Goal: Task Accomplishment & Management: Use online tool/utility

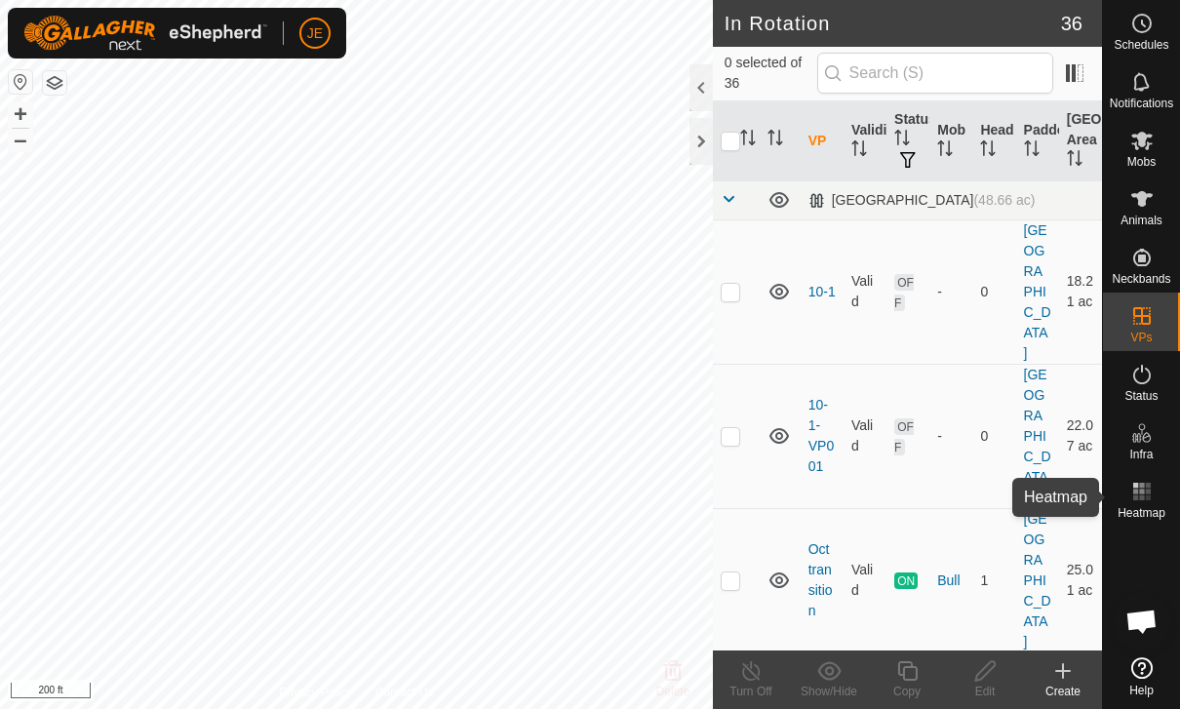
click at [1142, 496] on rect at bounding box center [1141, 498] width 5 height 5
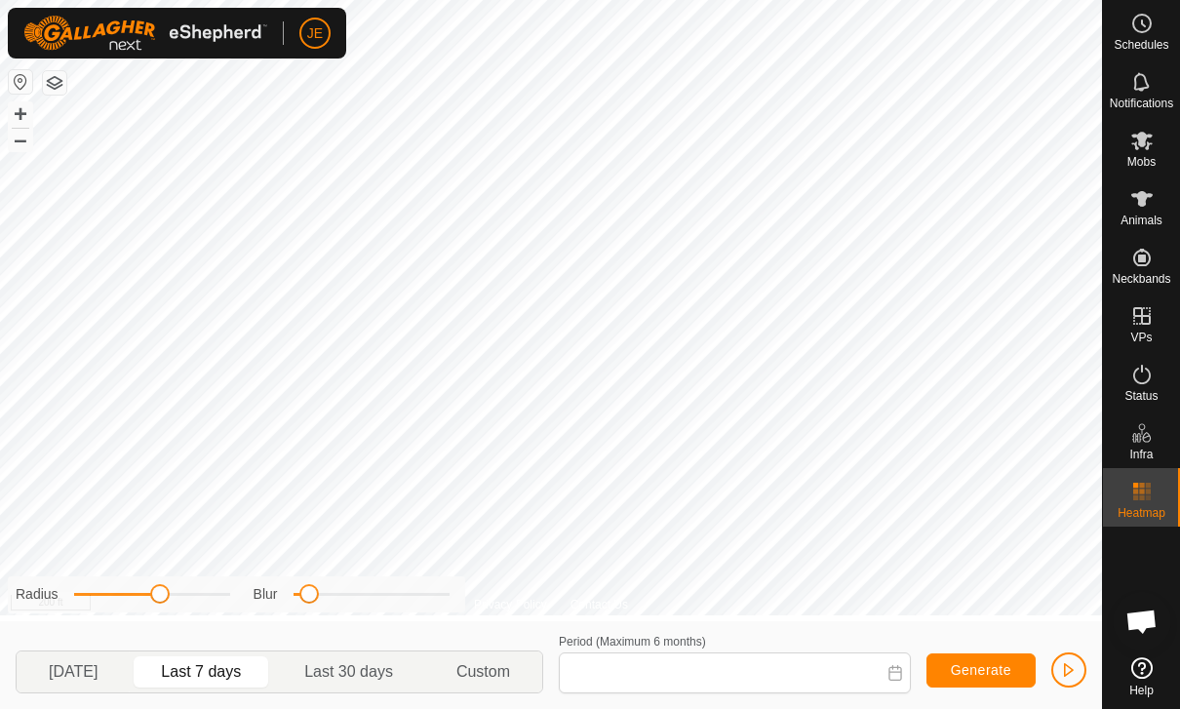
type input "[DATE] - [DATE]"
click at [1066, 680] on button "button" at bounding box center [1068, 670] width 35 height 35
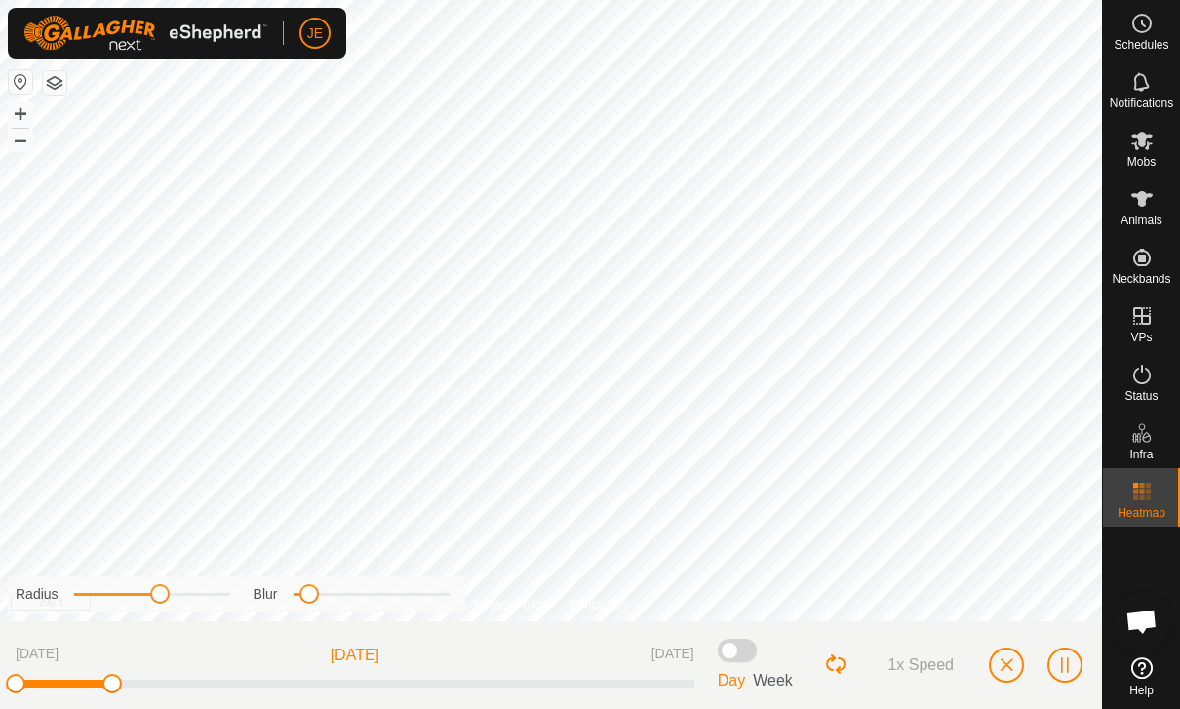
click at [1007, 668] on span "button" at bounding box center [1007, 665] width 16 height 16
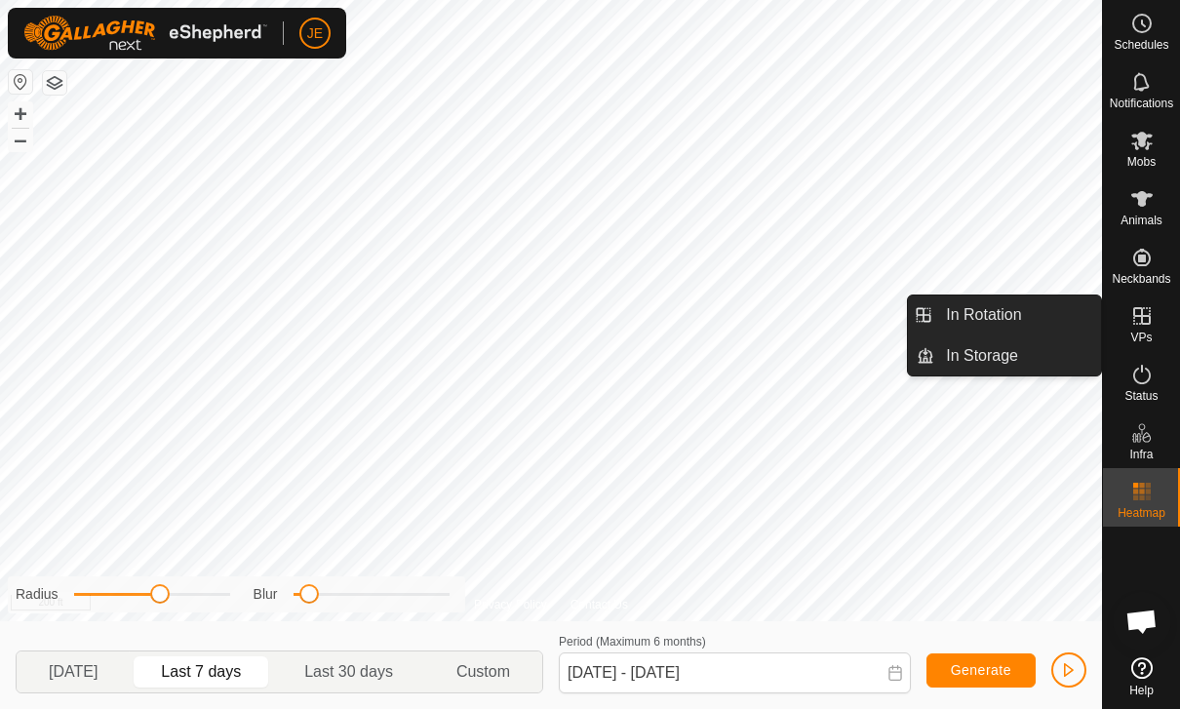
click at [1144, 338] on span "VPs" at bounding box center [1141, 338] width 21 height 12
click at [1012, 317] on link "In Rotation" at bounding box center [1017, 315] width 167 height 39
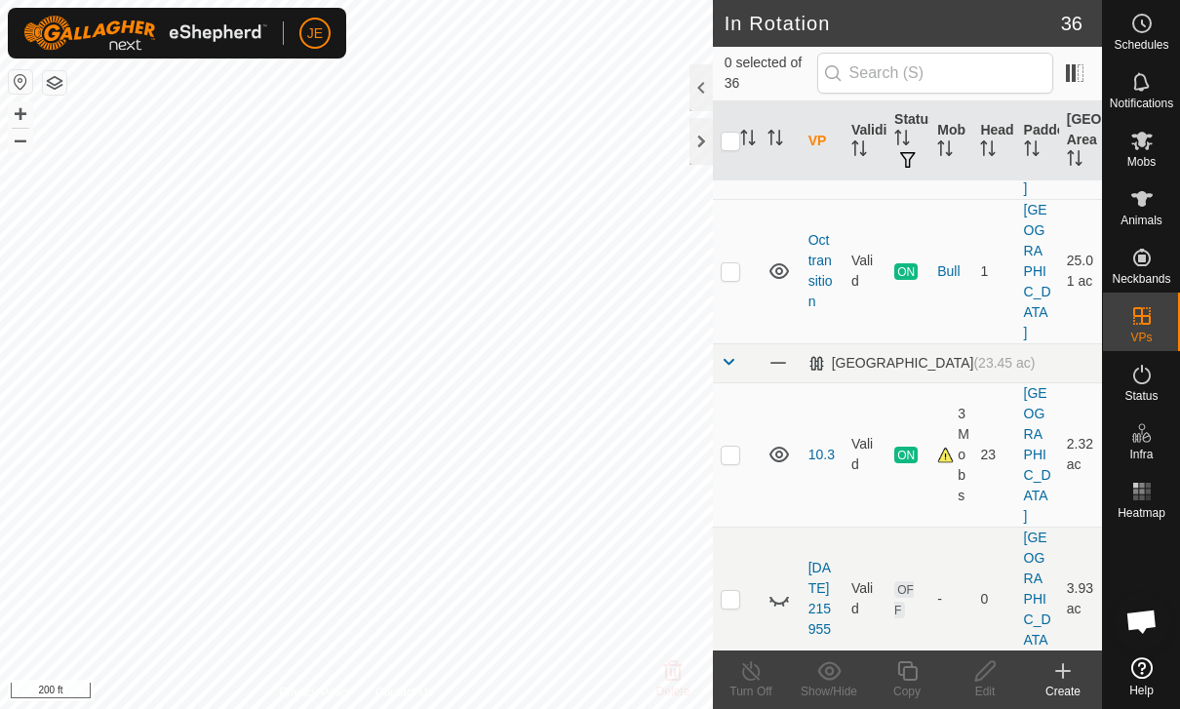
scroll to position [298, 0]
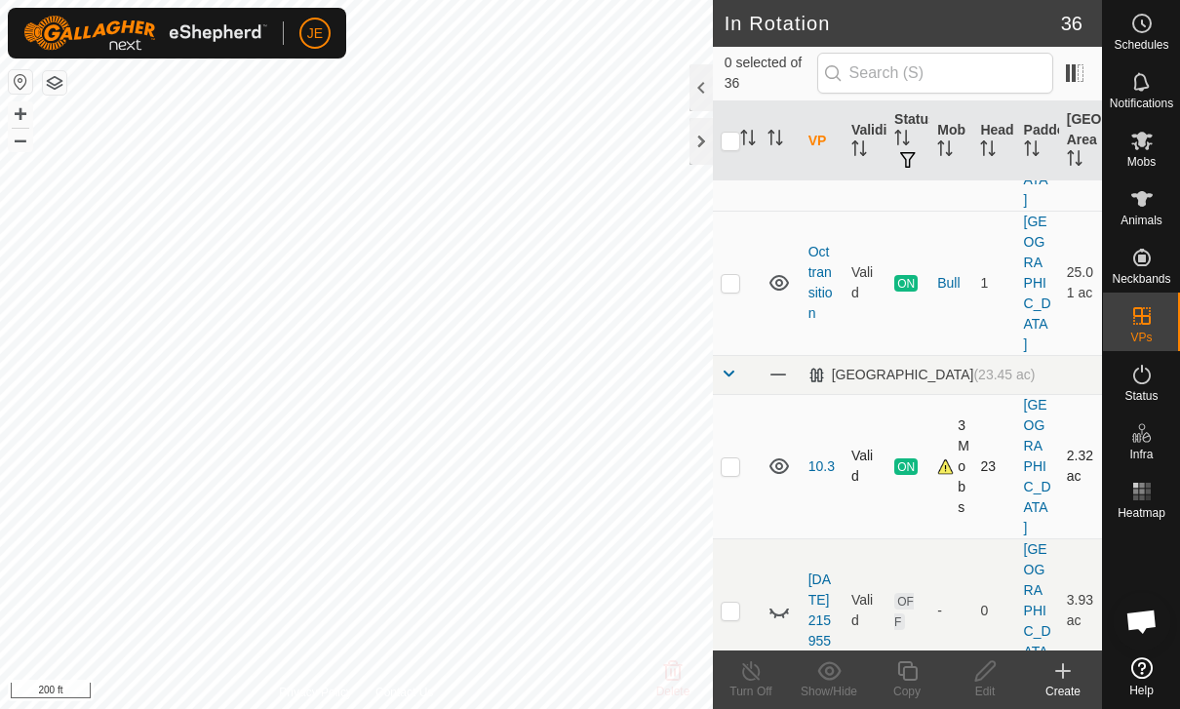
click at [729, 458] on p-checkbox at bounding box center [731, 466] width 20 height 16
checkbox input "true"
click at [907, 690] on div "Copy" at bounding box center [907, 692] width 78 height 18
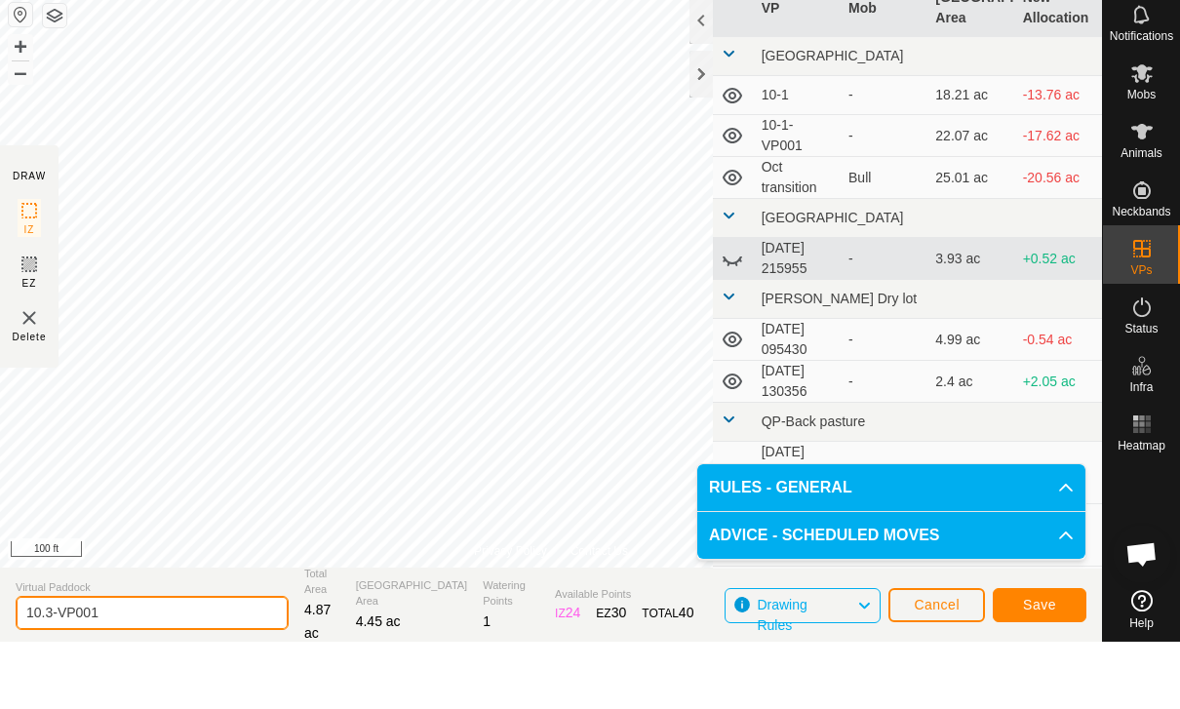
click at [142, 690] on html "JE Schedules Notifications Mobs Animals Neckbands VPs Status Infra Heatmap Help…" at bounding box center [590, 354] width 1180 height 709
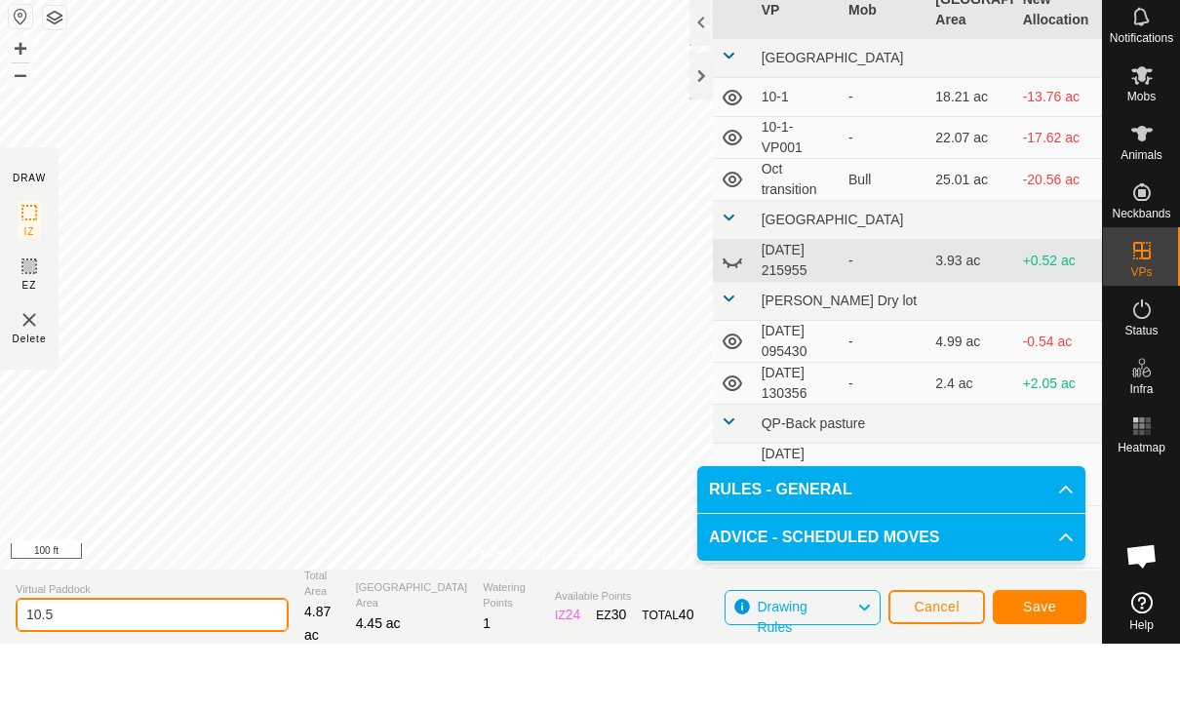
type input "10.5"
click at [1044, 664] on span "Save" at bounding box center [1039, 672] width 33 height 16
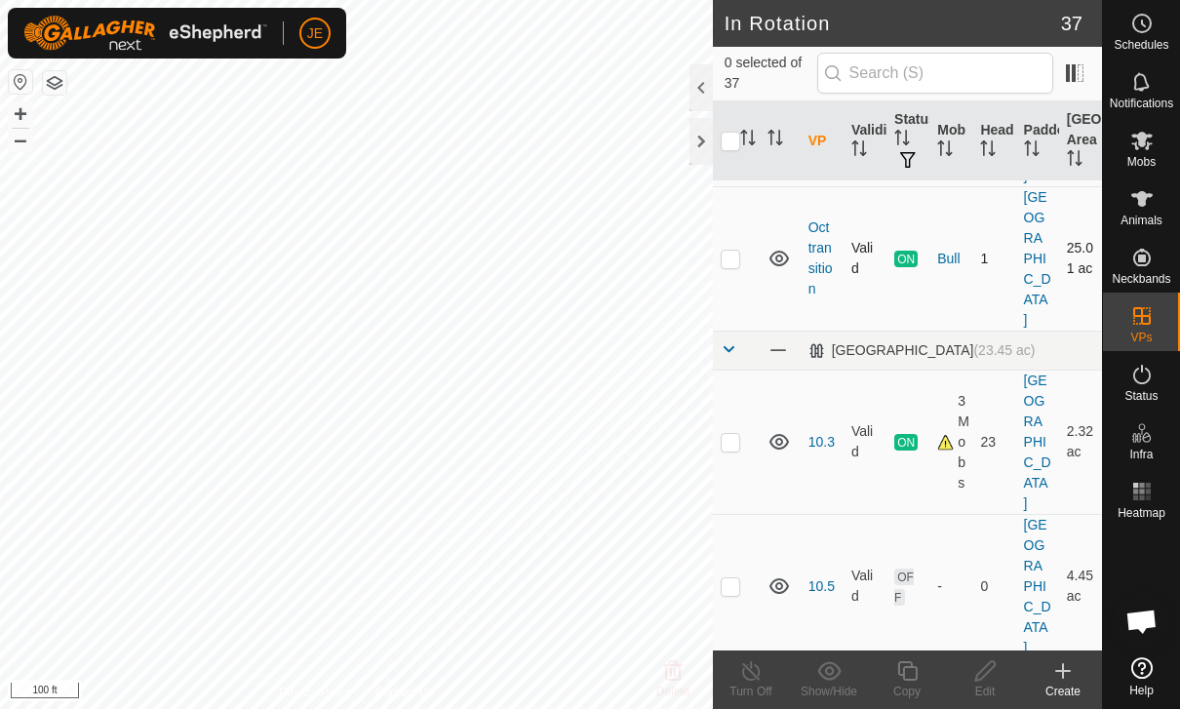
scroll to position [318, 0]
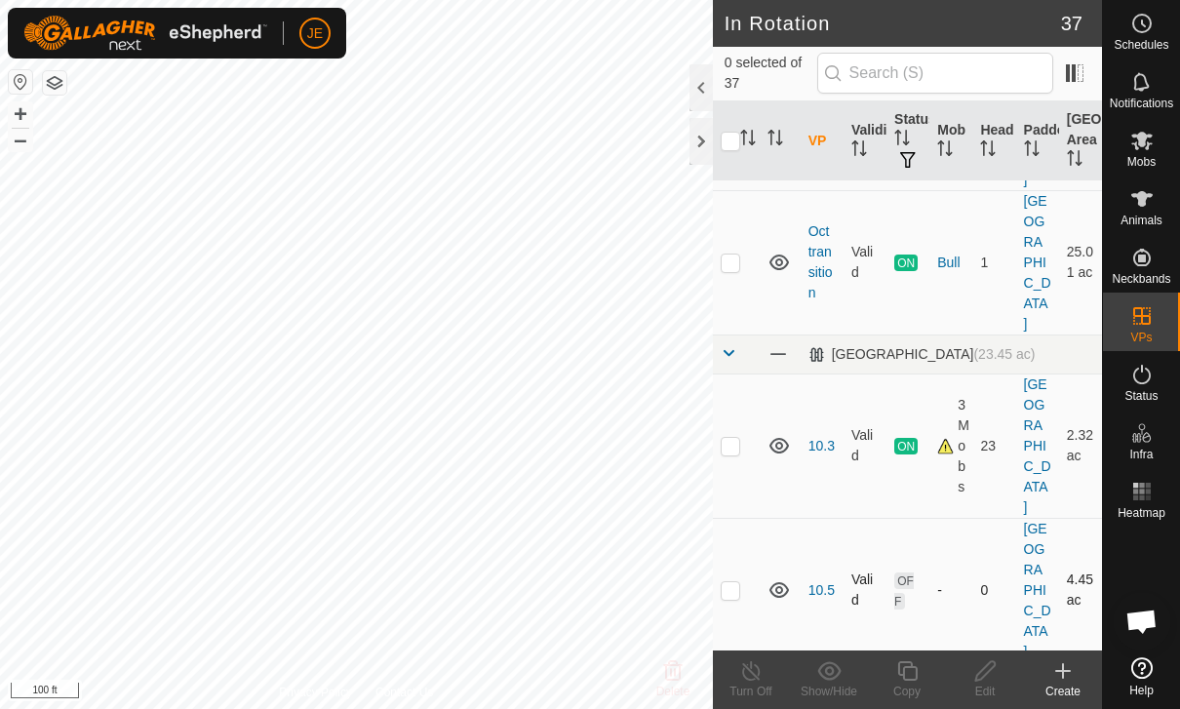
click at [731, 582] on p-checkbox at bounding box center [731, 590] width 20 height 16
checkbox input "true"
click at [981, 689] on div "Edit" at bounding box center [985, 692] width 78 height 18
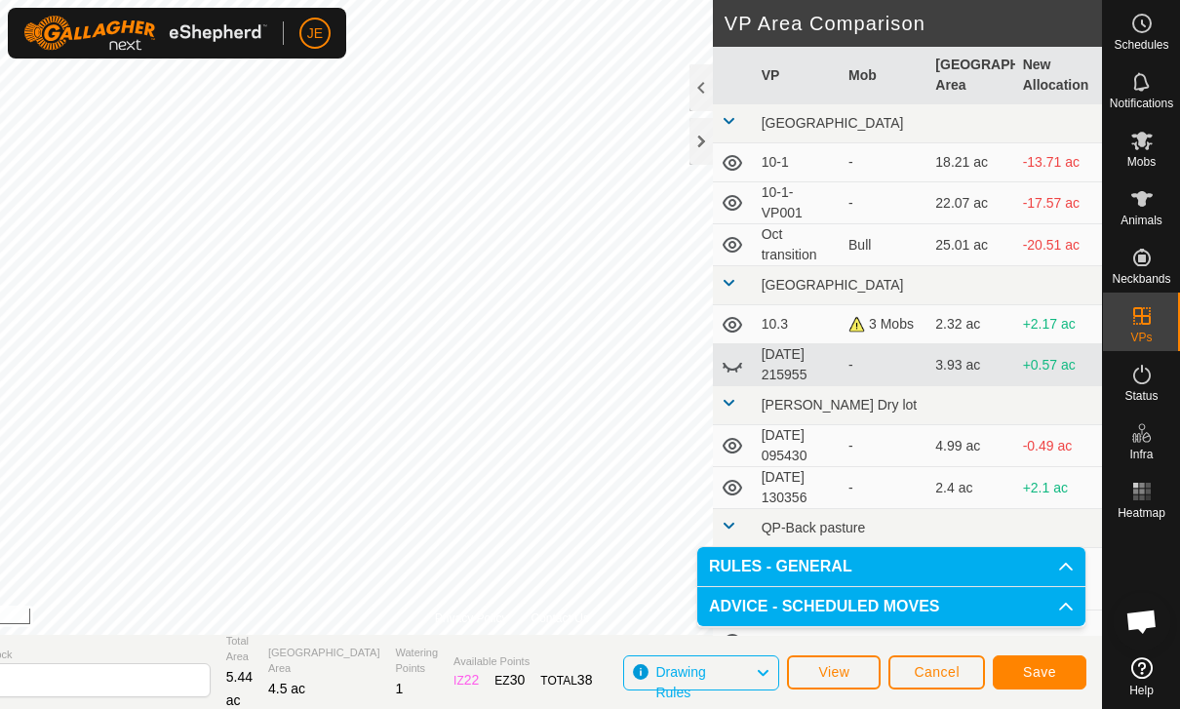
click at [1023, 672] on span "Save" at bounding box center [1039, 672] width 33 height 16
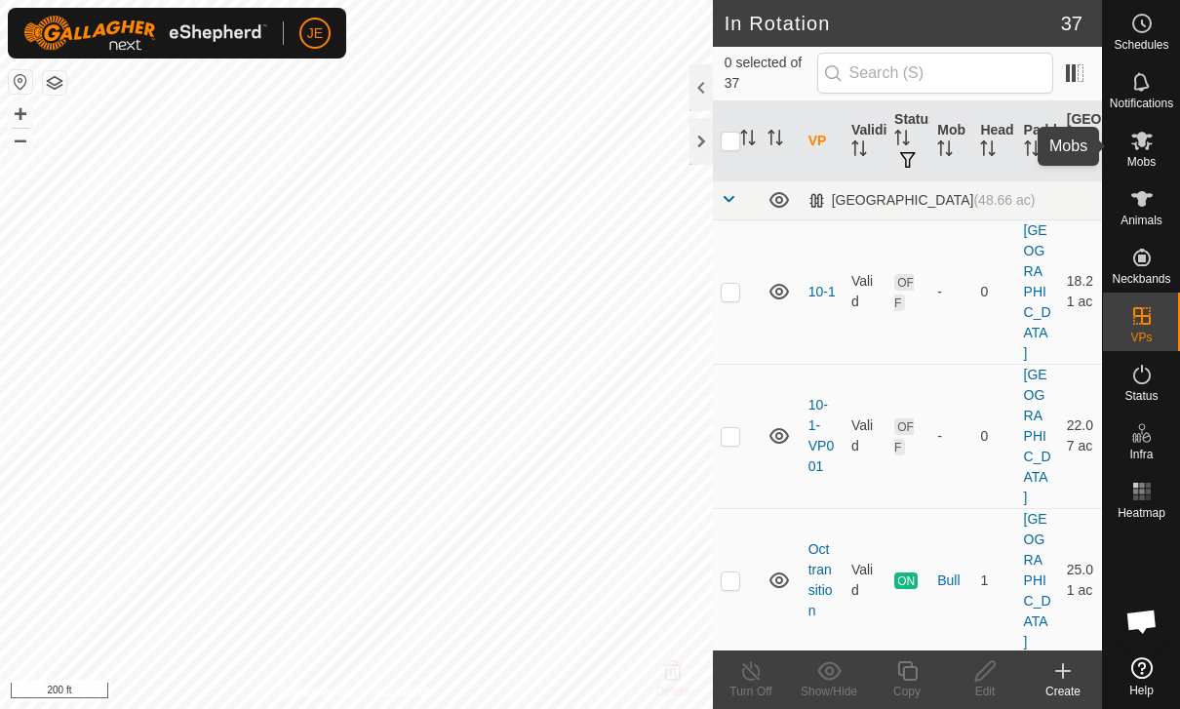
click at [1140, 149] on icon at bounding box center [1142, 140] width 23 height 23
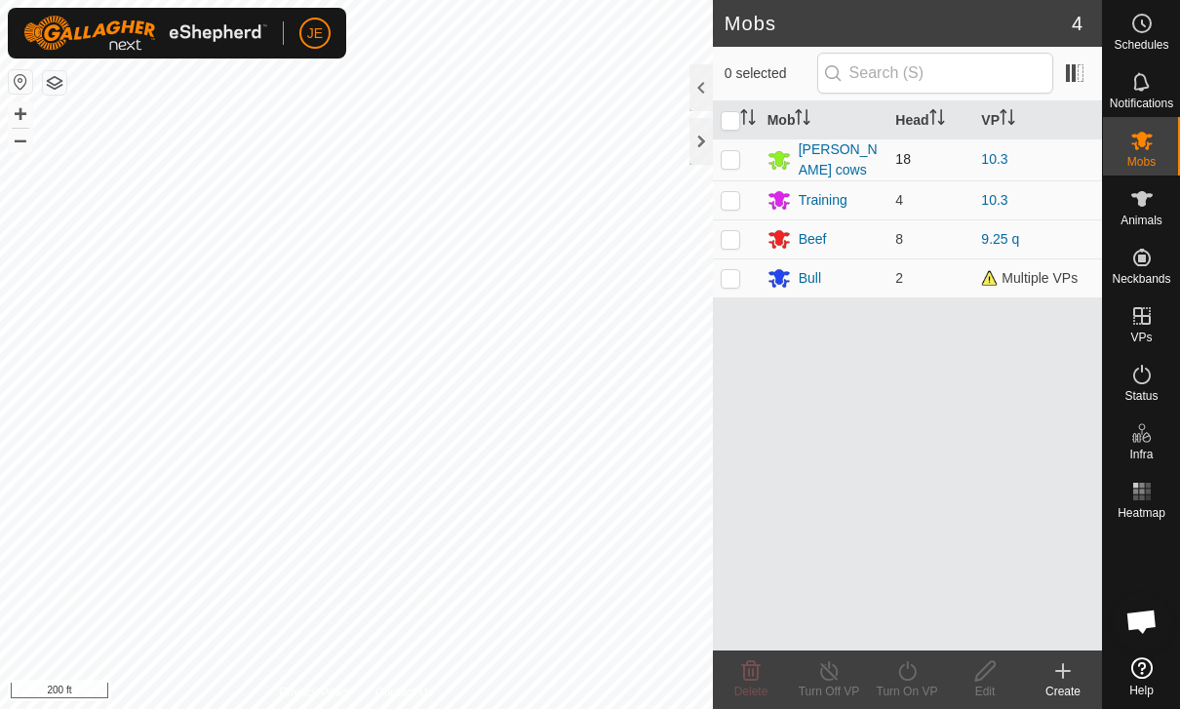
click at [732, 156] on p-checkbox at bounding box center [731, 159] width 20 height 16
checkbox input "true"
click at [728, 204] on p-checkbox at bounding box center [731, 200] width 20 height 16
checkbox input "true"
click at [734, 277] on p-checkbox at bounding box center [731, 278] width 20 height 16
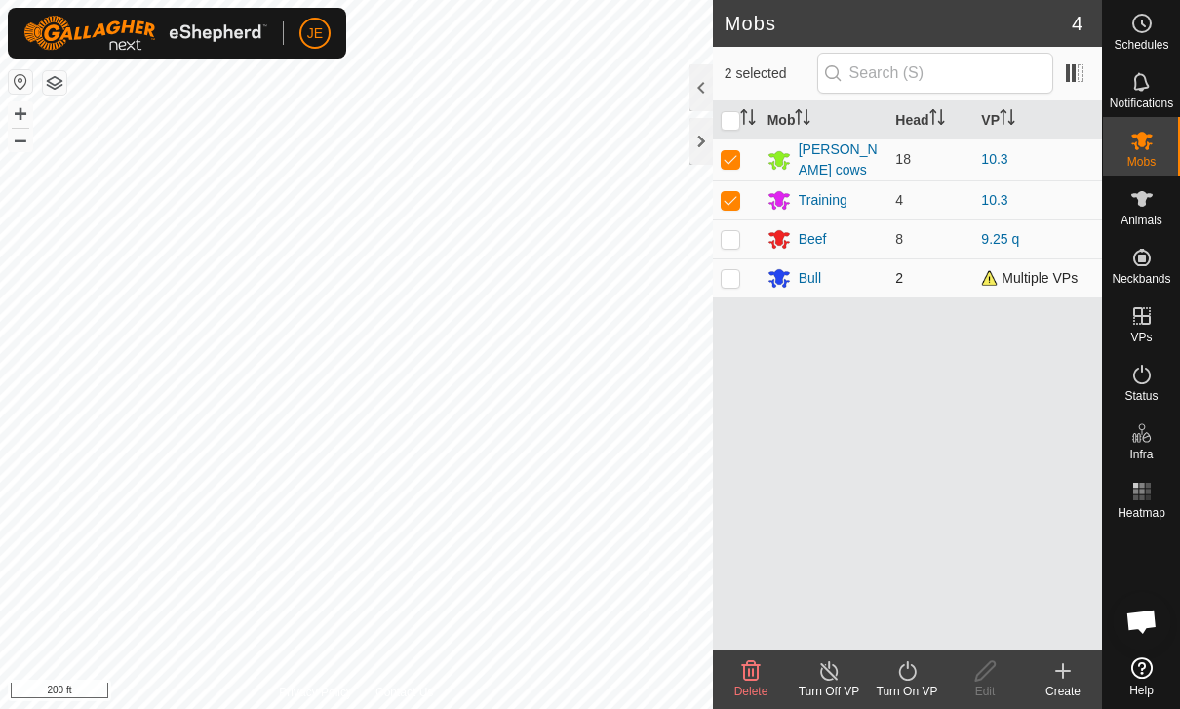
checkbox input "true"
click at [827, 681] on icon at bounding box center [829, 670] width 24 height 23
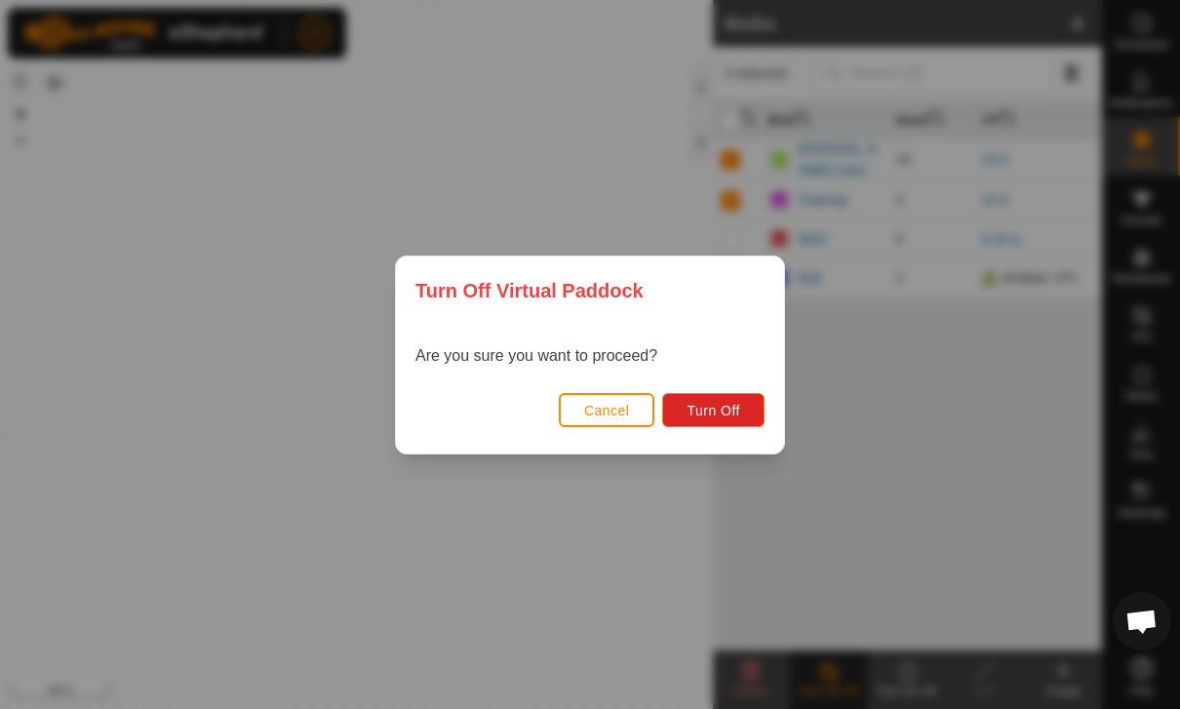
click at [608, 413] on span "Cancel" at bounding box center [607, 411] width 46 height 16
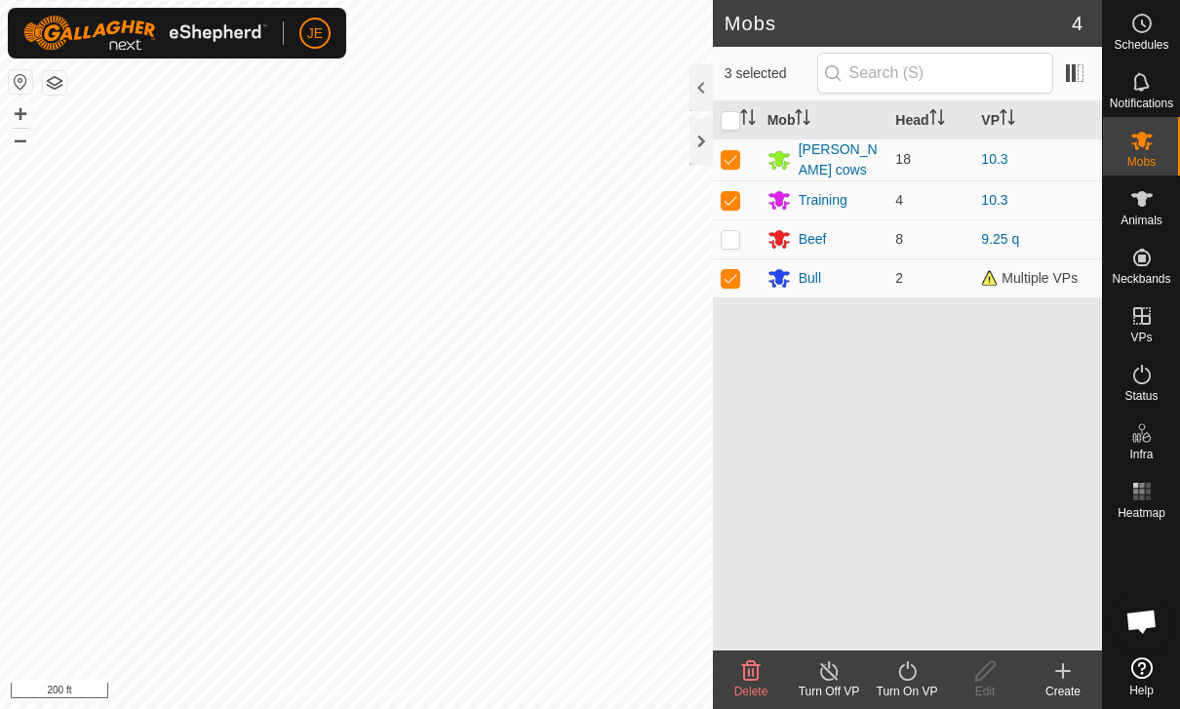
click at [909, 680] on icon at bounding box center [907, 671] width 18 height 20
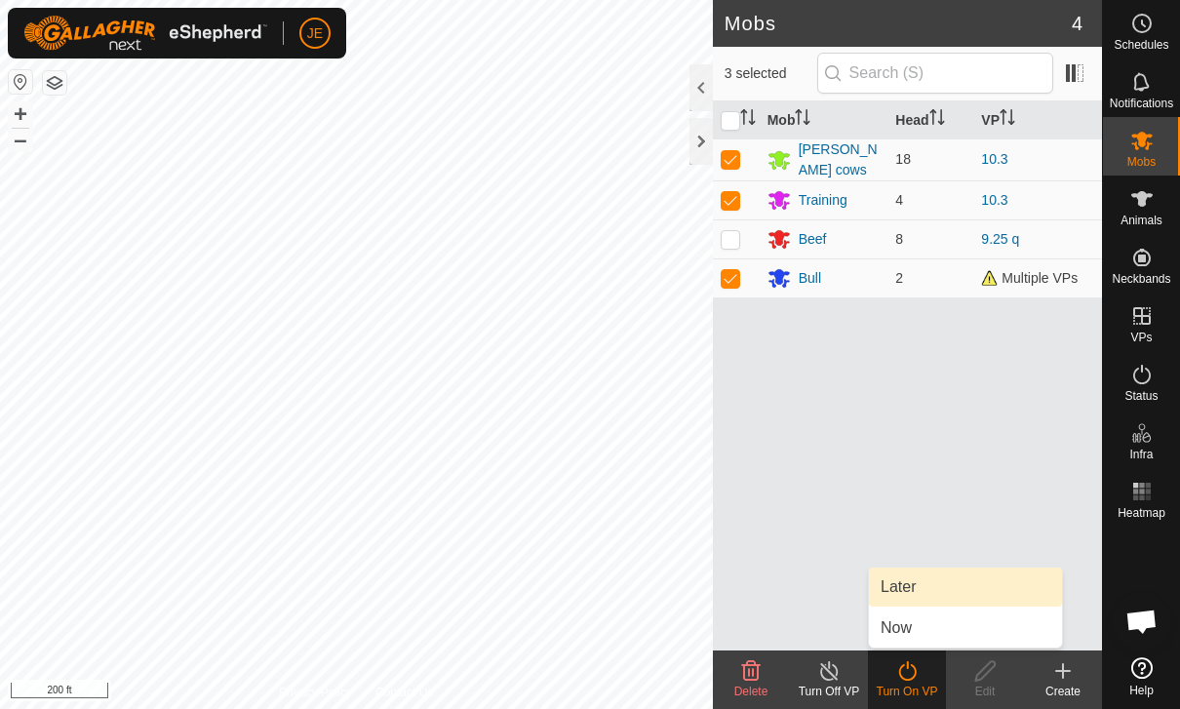
click at [912, 596] on link "Later" at bounding box center [965, 587] width 193 height 39
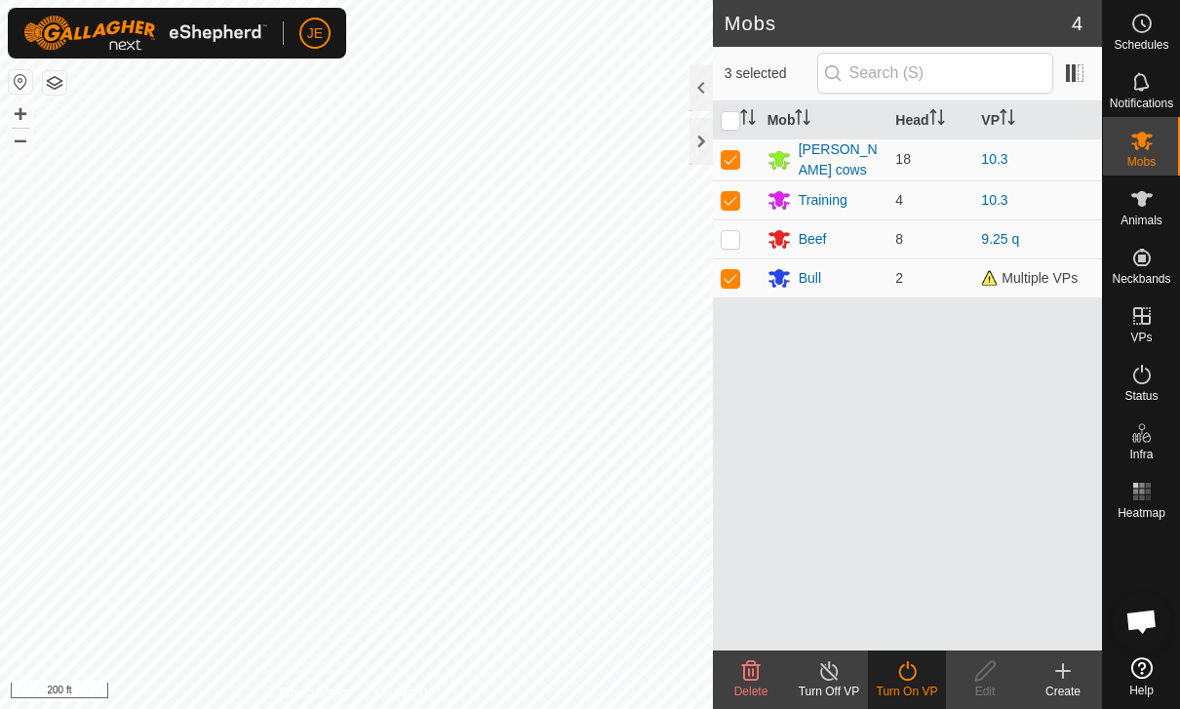
click at [908, 694] on div "Turn On VP" at bounding box center [907, 692] width 78 height 18
click at [914, 674] on icon at bounding box center [907, 670] width 24 height 23
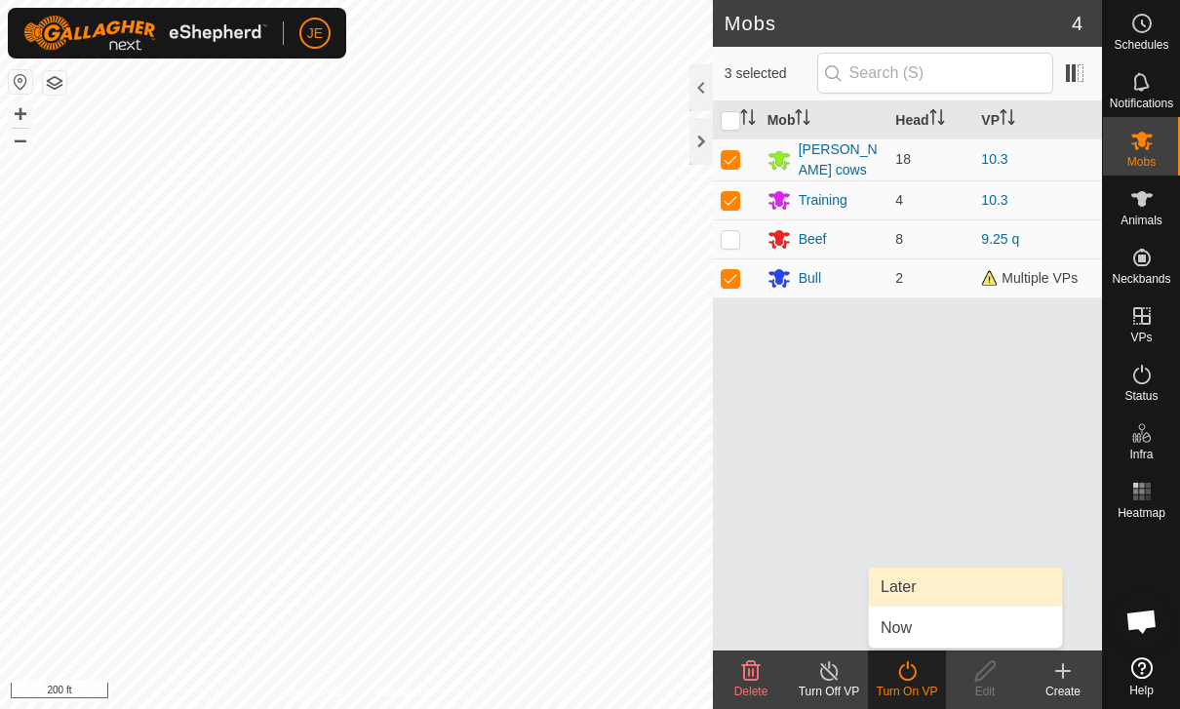
click at [910, 593] on link "Later" at bounding box center [965, 587] width 193 height 39
